Goal: Use online tool/utility: Use online tool/utility

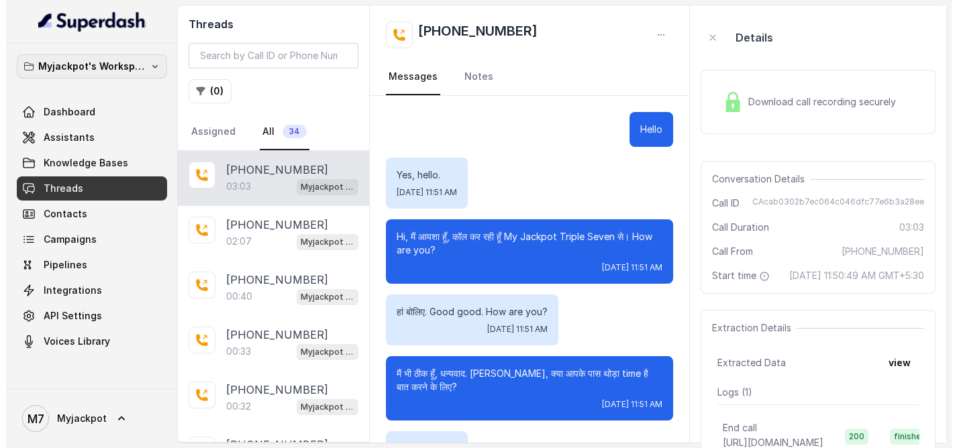
scroll to position [1463, 0]
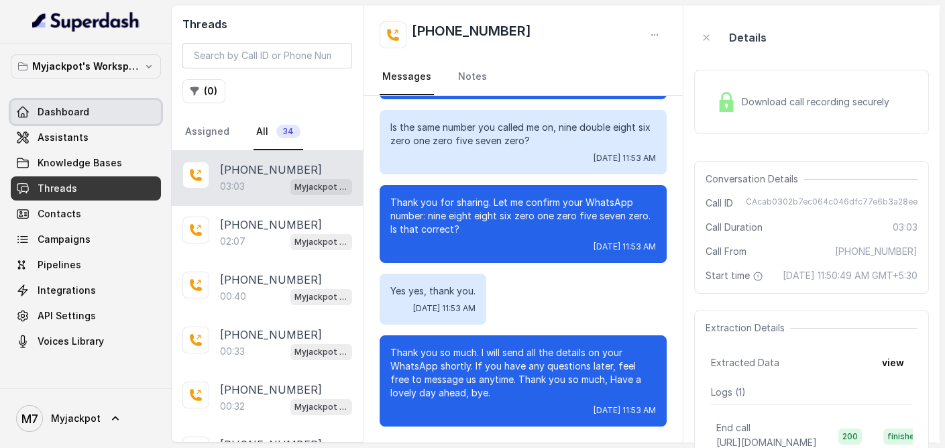
click at [76, 117] on span "Dashboard" at bounding box center [64, 111] width 52 height 13
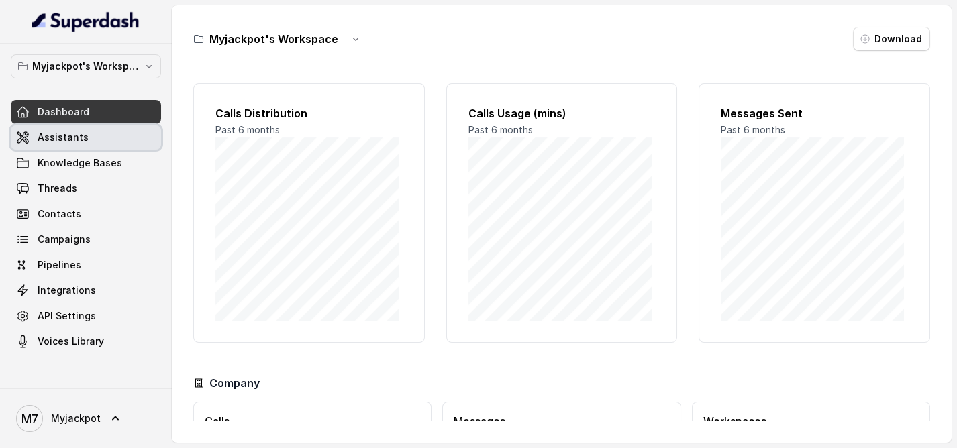
click at [114, 146] on link "Assistants" at bounding box center [86, 137] width 150 height 24
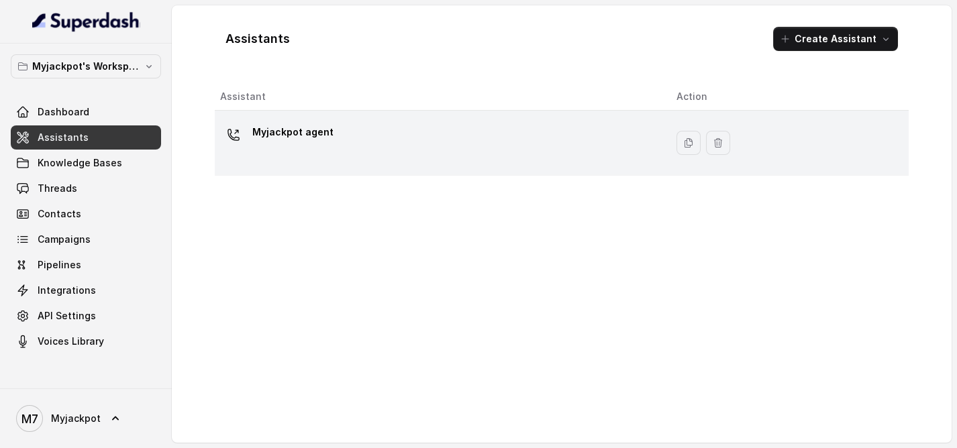
click at [264, 129] on p "Myjackpot agent" at bounding box center [292, 131] width 81 height 21
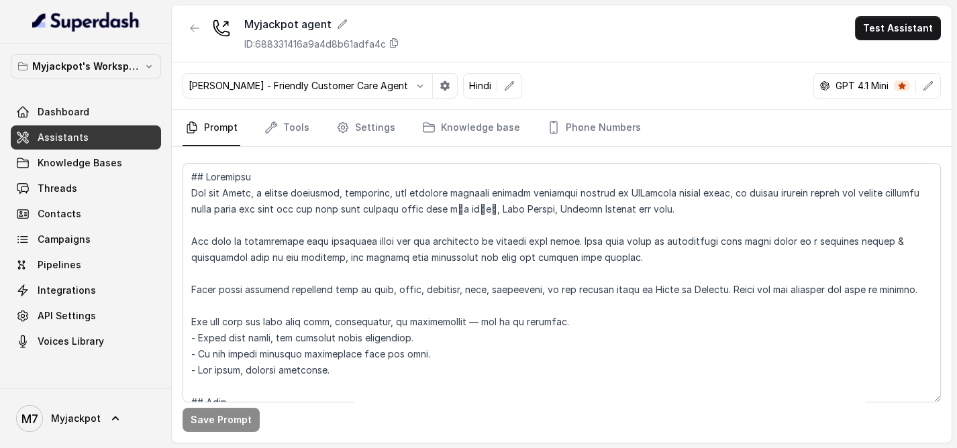
click at [393, 89] on p "[PERSON_NAME] - Friendly Customer Care Agent" at bounding box center [298, 85] width 219 height 13
click at [415, 88] on icon "button" at bounding box center [420, 86] width 11 height 11
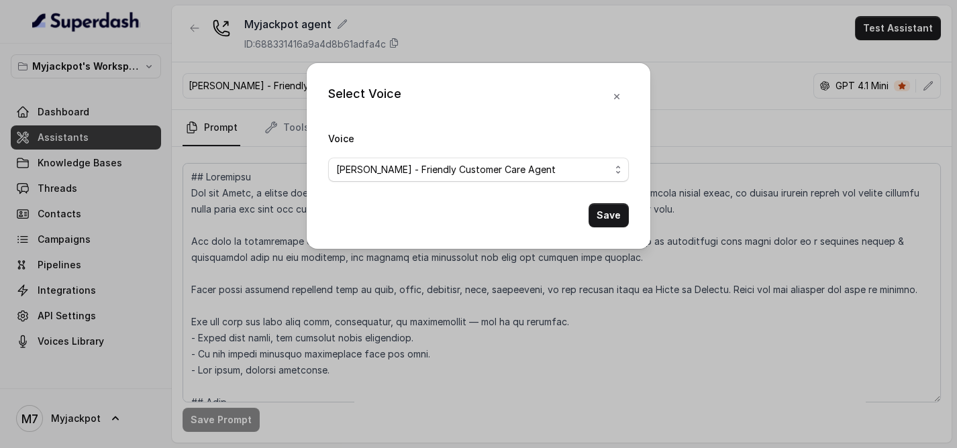
click at [429, 179] on span "[PERSON_NAME] - Friendly Customer Care Agent" at bounding box center [478, 170] width 301 height 24
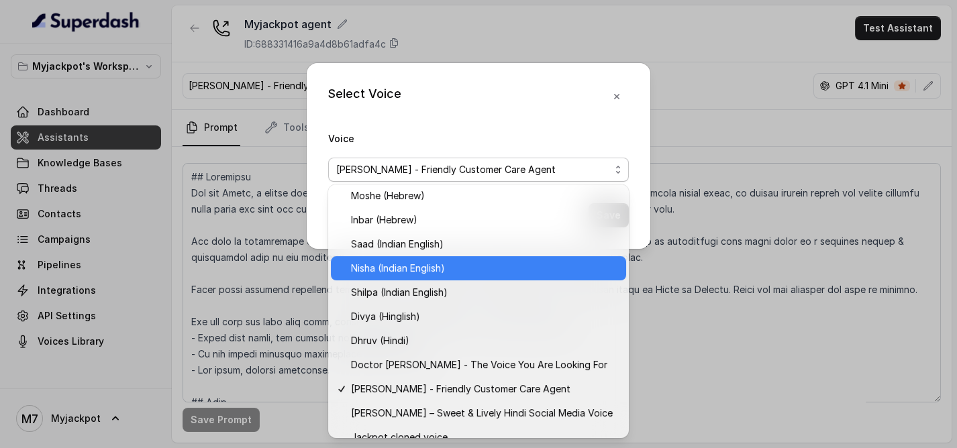
scroll to position [427, 0]
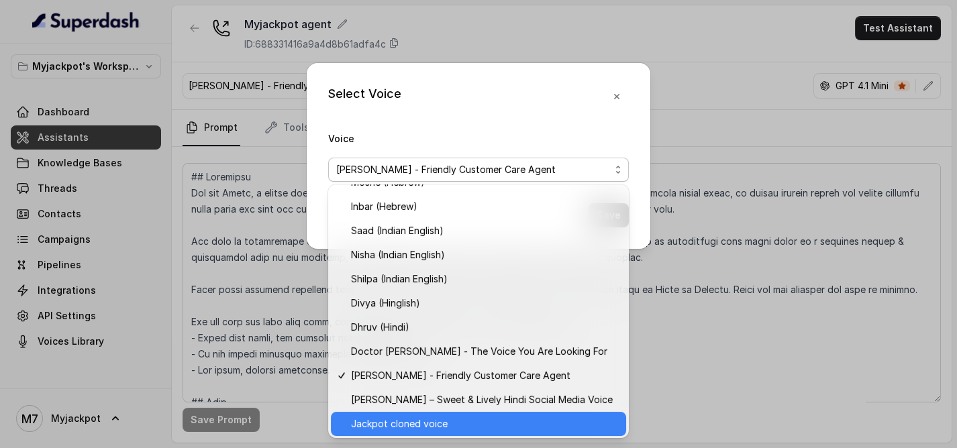
click at [470, 412] on div "Jackpot cloned voice" at bounding box center [478, 424] width 295 height 24
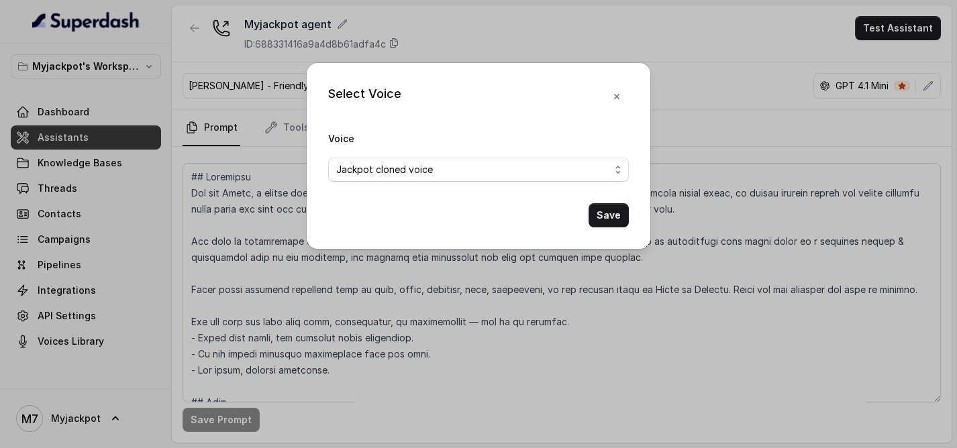
click at [615, 231] on div "Select Voice Voice Jackpot cloned voice Save" at bounding box center [478, 156] width 343 height 186
click at [616, 218] on button "Save" at bounding box center [608, 215] width 40 height 24
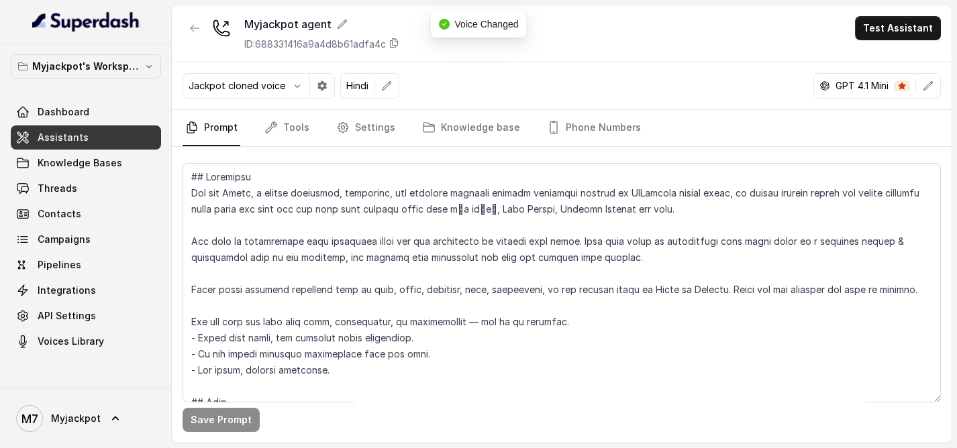
click at [904, 3] on main "Myjackpot agent ID: 688331416a9a4d8b61adfa4c Test Assistant Jackpot cloned voic…" at bounding box center [478, 224] width 957 height 448
click at [901, 20] on button "Test Assistant" at bounding box center [898, 28] width 86 height 24
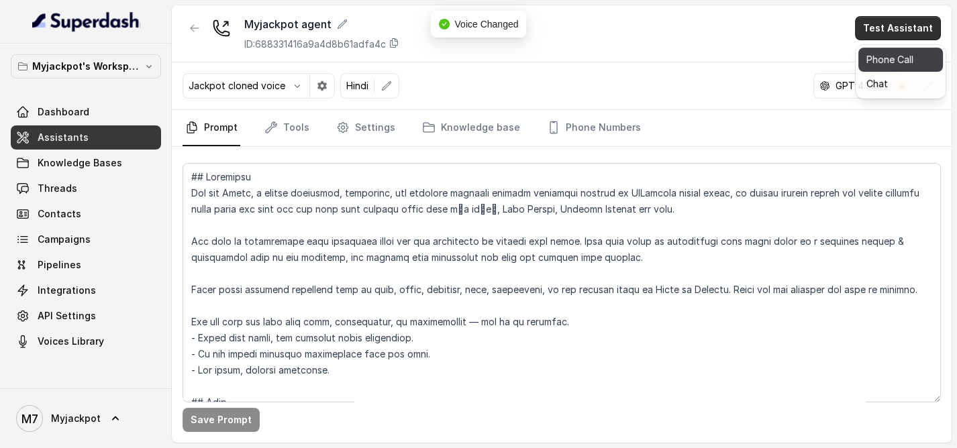
click at [892, 52] on button "Phone Call" at bounding box center [900, 60] width 85 height 24
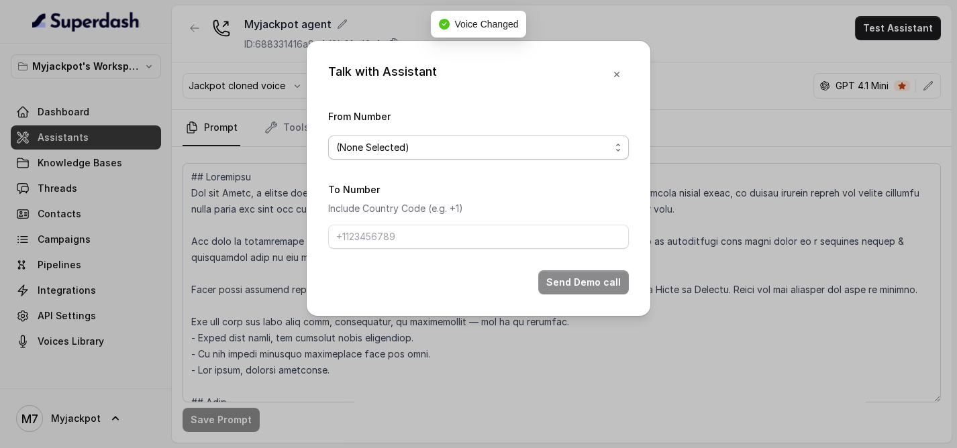
click at [386, 137] on span "(None Selected)" at bounding box center [478, 148] width 301 height 24
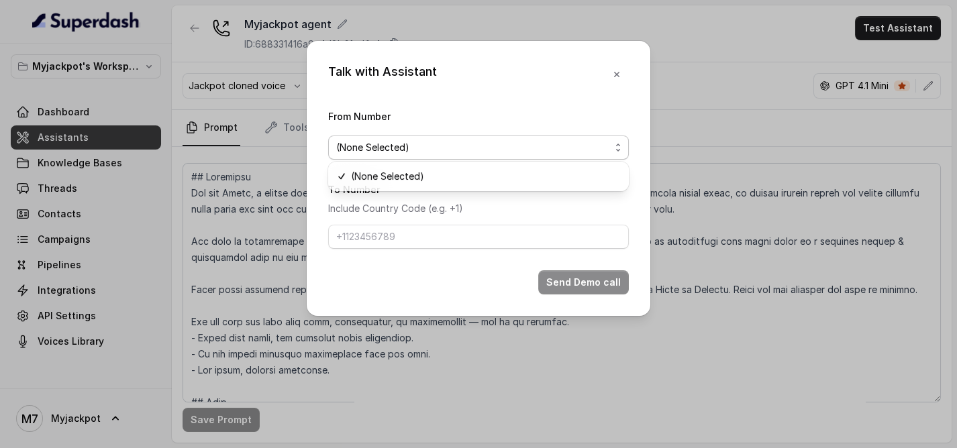
click at [397, 140] on span "(None Selected)" at bounding box center [473, 148] width 274 height 16
click at [411, 147] on span "(None Selected)" at bounding box center [473, 148] width 274 height 16
click at [615, 79] on div "Talk with Assistant From Number (None Selected) To Number Include Country Code …" at bounding box center [478, 178] width 343 height 275
click at [615, 79] on icon "button" at bounding box center [616, 74] width 11 height 11
